Goal: Task Accomplishment & Management: Complete application form

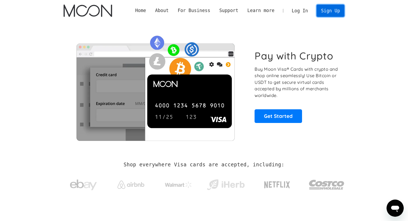
click at [329, 16] on link "Sign Up" at bounding box center [330, 11] width 28 height 12
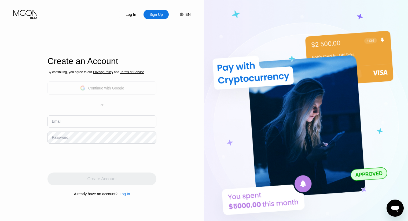
click at [119, 91] on div "Continue with Google" at bounding box center [102, 88] width 44 height 8
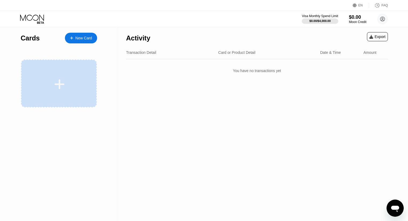
click at [61, 72] on div at bounding box center [59, 84] width 76 height 48
